Goal: Information Seeking & Learning: Check status

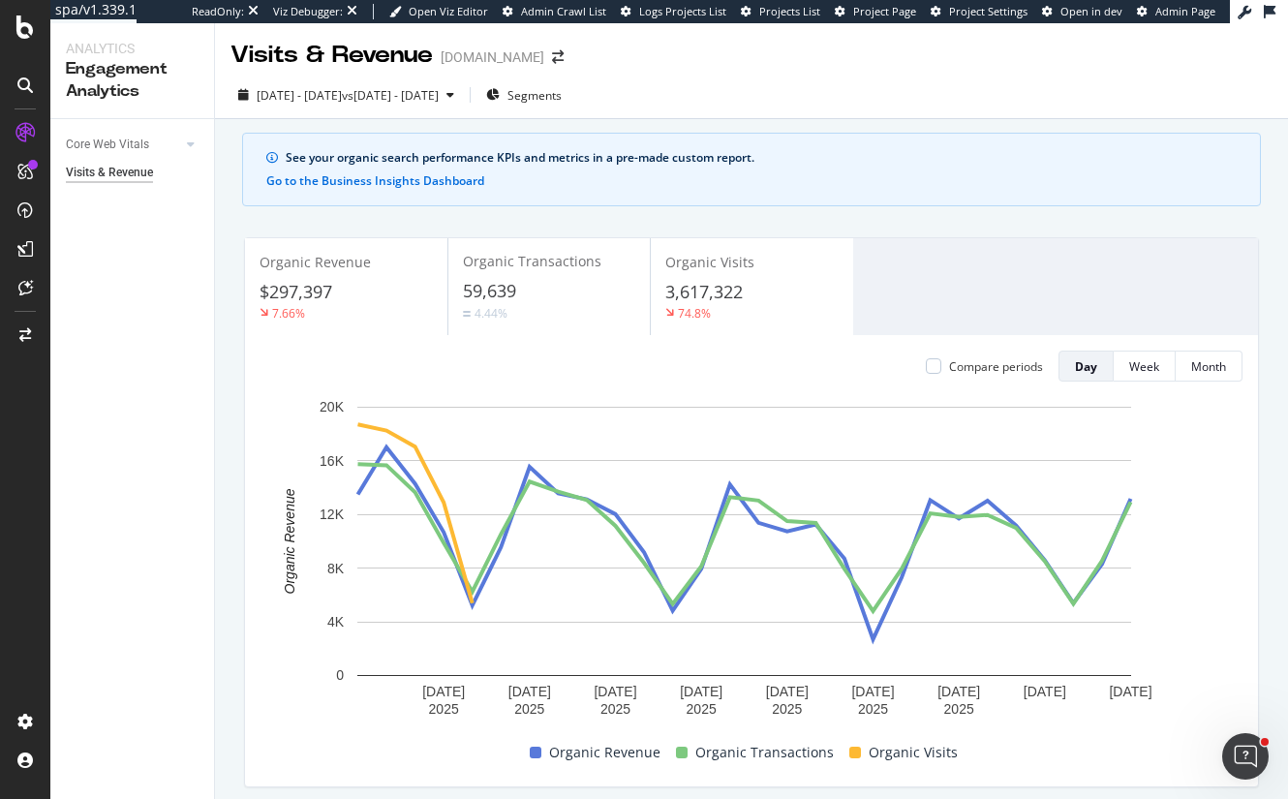
click at [524, 279] on div "59,639" at bounding box center [549, 291] width 172 height 25
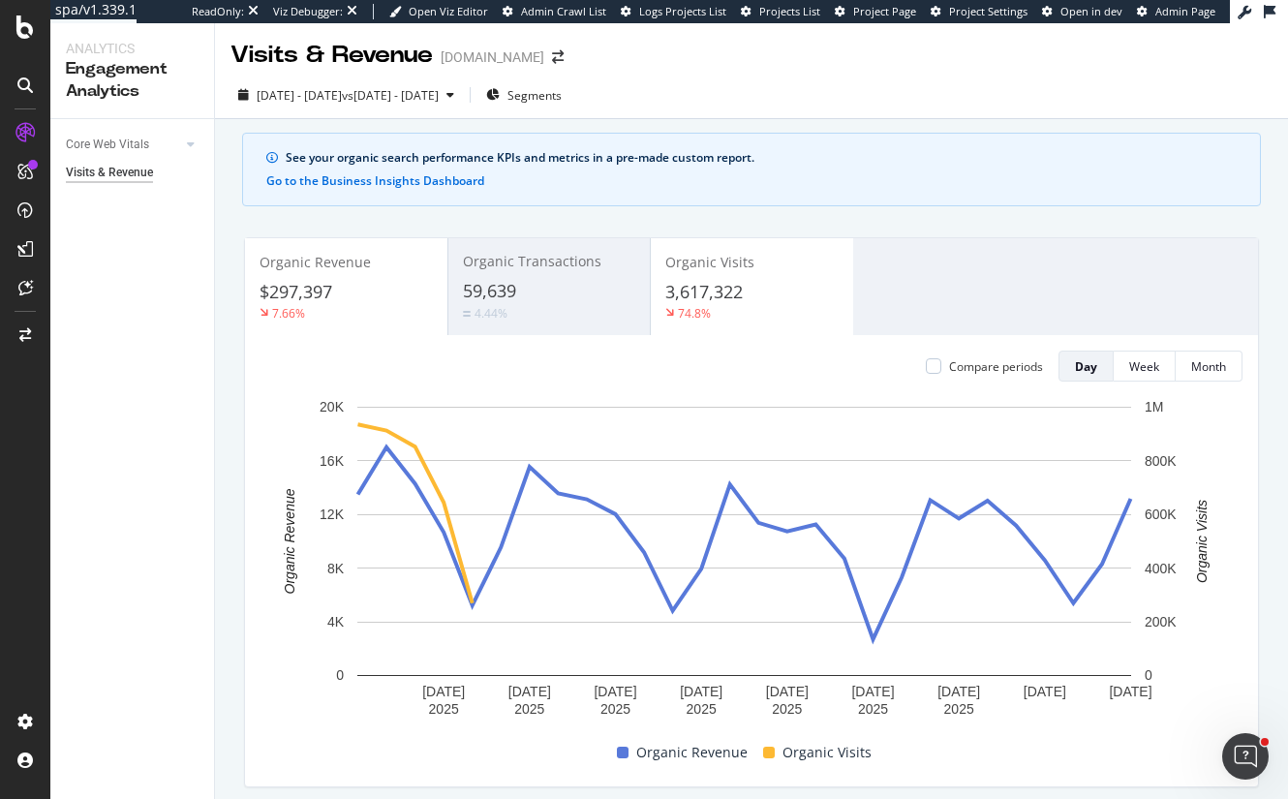
click at [301, 277] on div "Organic Revenue $297,397 7.66%" at bounding box center [346, 286] width 202 height 87
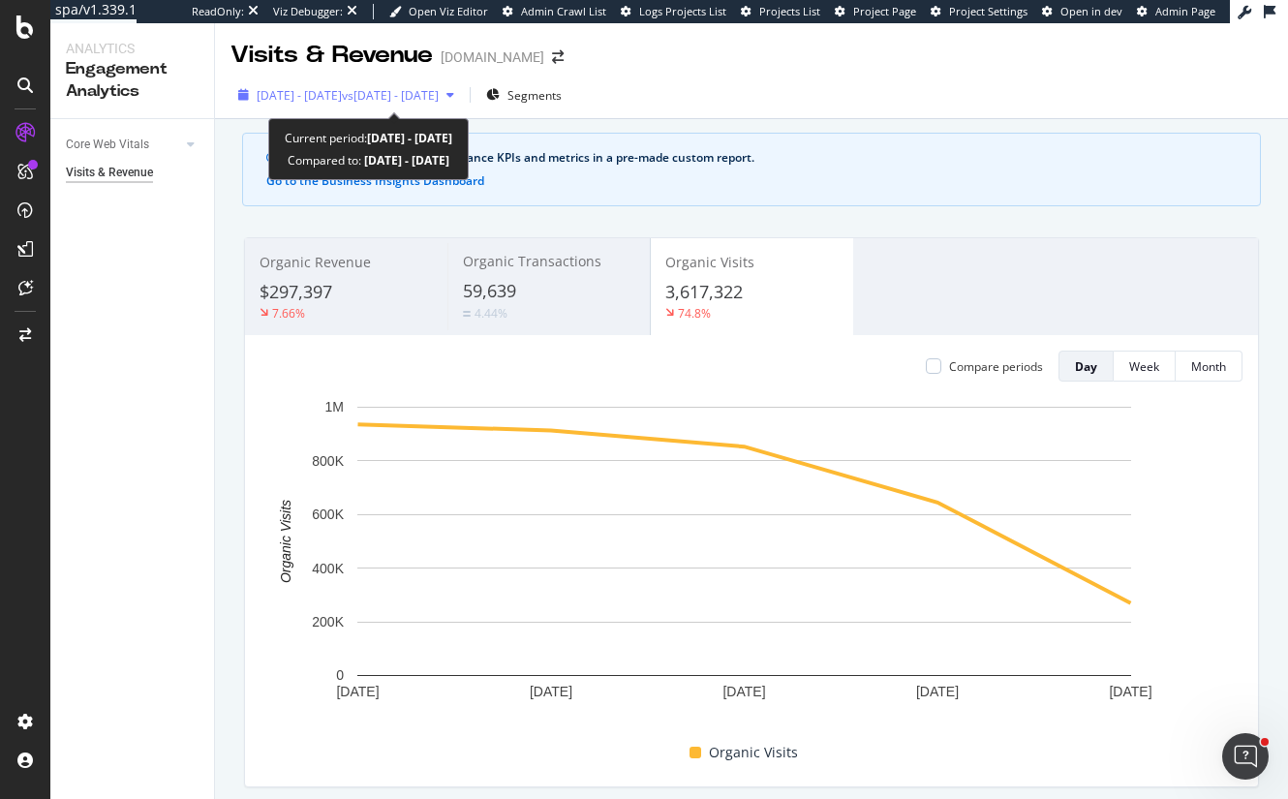
click at [273, 91] on span "2025 Sep. 9th - Oct. 6th" at bounding box center [299, 95] width 85 height 16
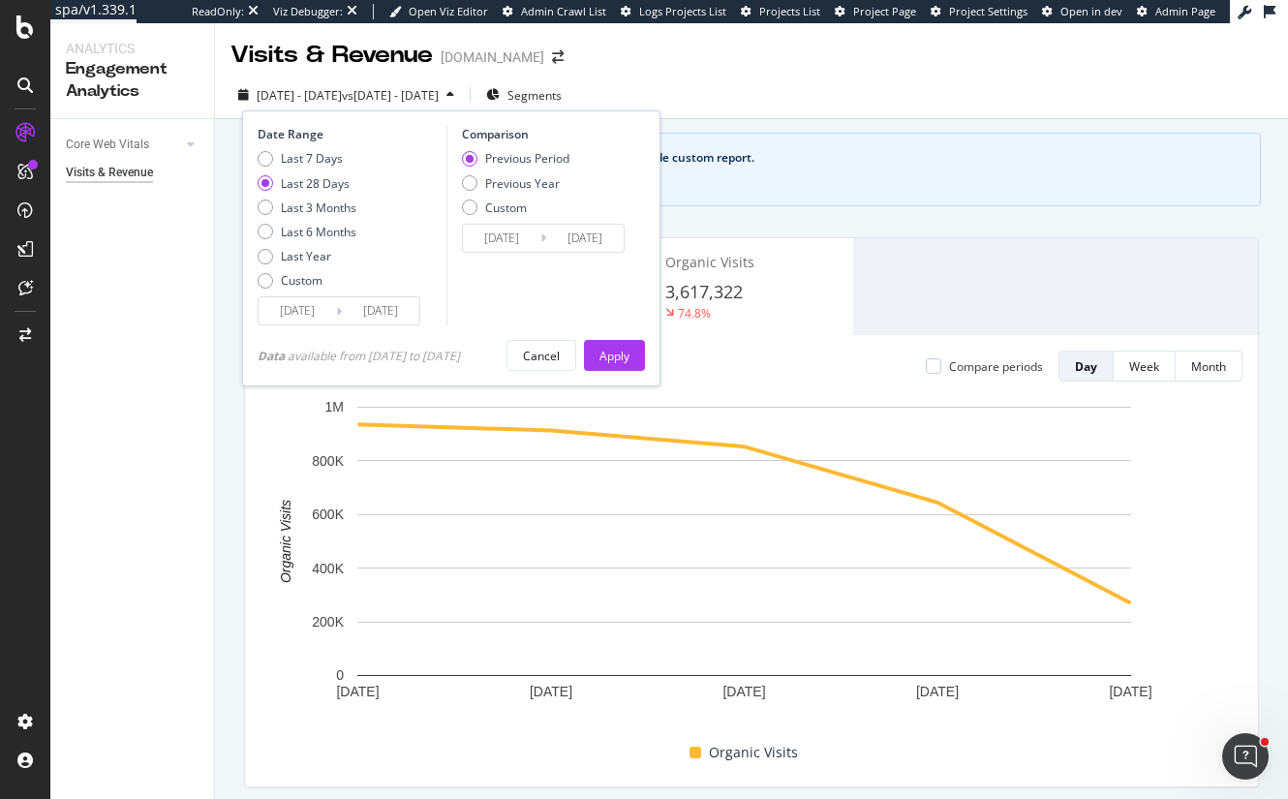
click at [402, 356] on div "Data available from 2023/07/01 to 2025/10/06" at bounding box center [359, 356] width 202 height 16
click at [975, 169] on div "See your organic search performance KPIs and metrics in a pre-made custom repor…" at bounding box center [751, 170] width 1019 height 74
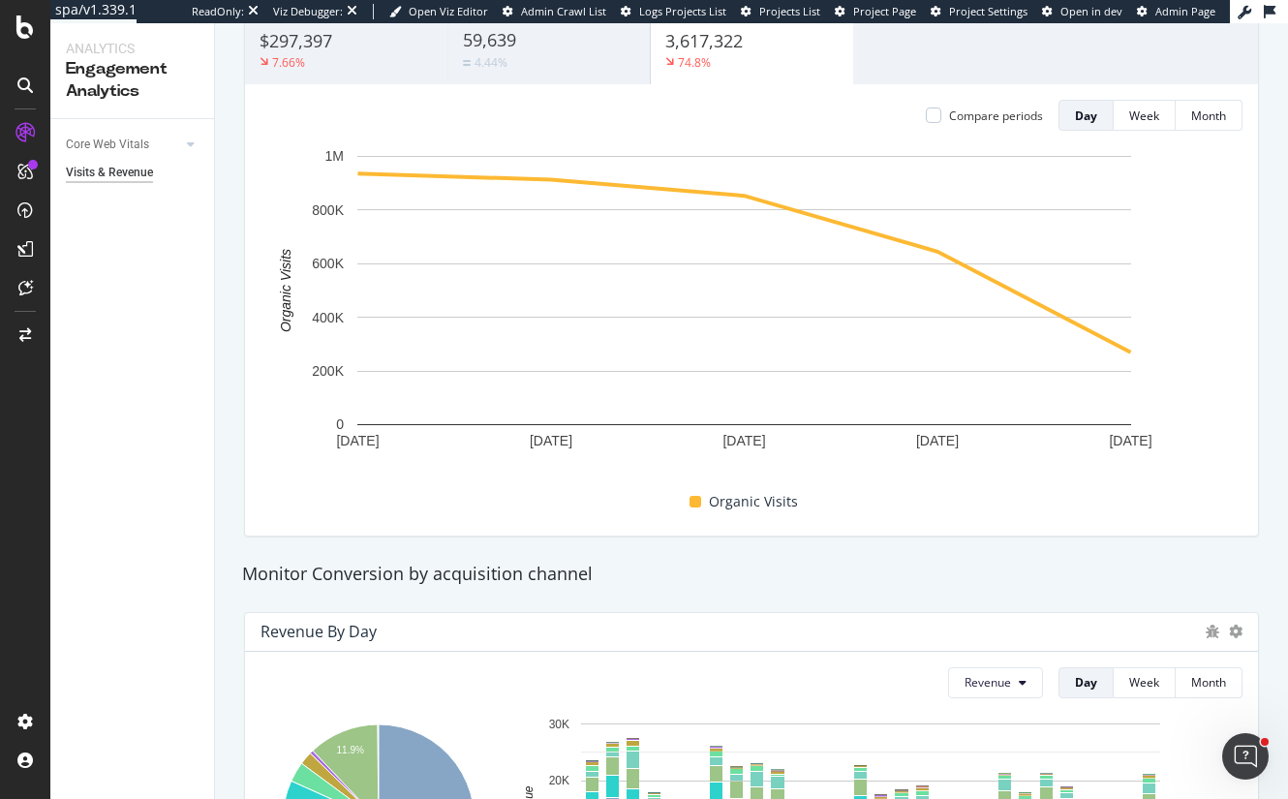
scroll to position [484, 0]
